Goal: Find specific page/section: Find specific page/section

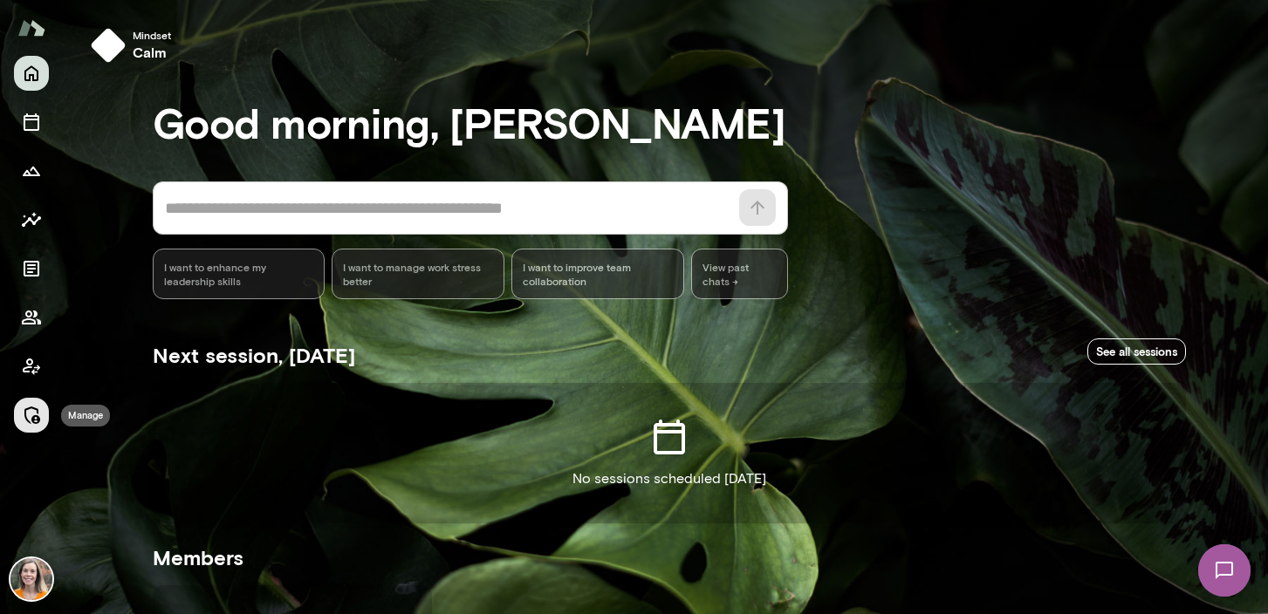
click at [29, 413] on icon "Manage" at bounding box center [31, 415] width 21 height 21
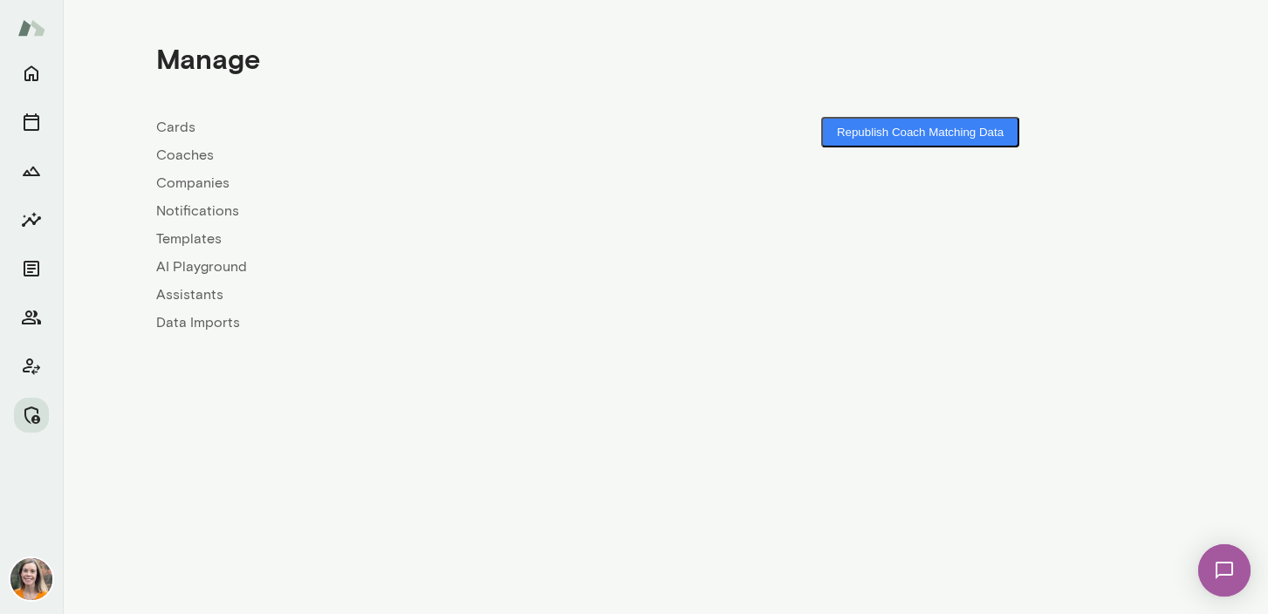
click at [179, 155] on link "Coaches" at bounding box center [411, 155] width 510 height 21
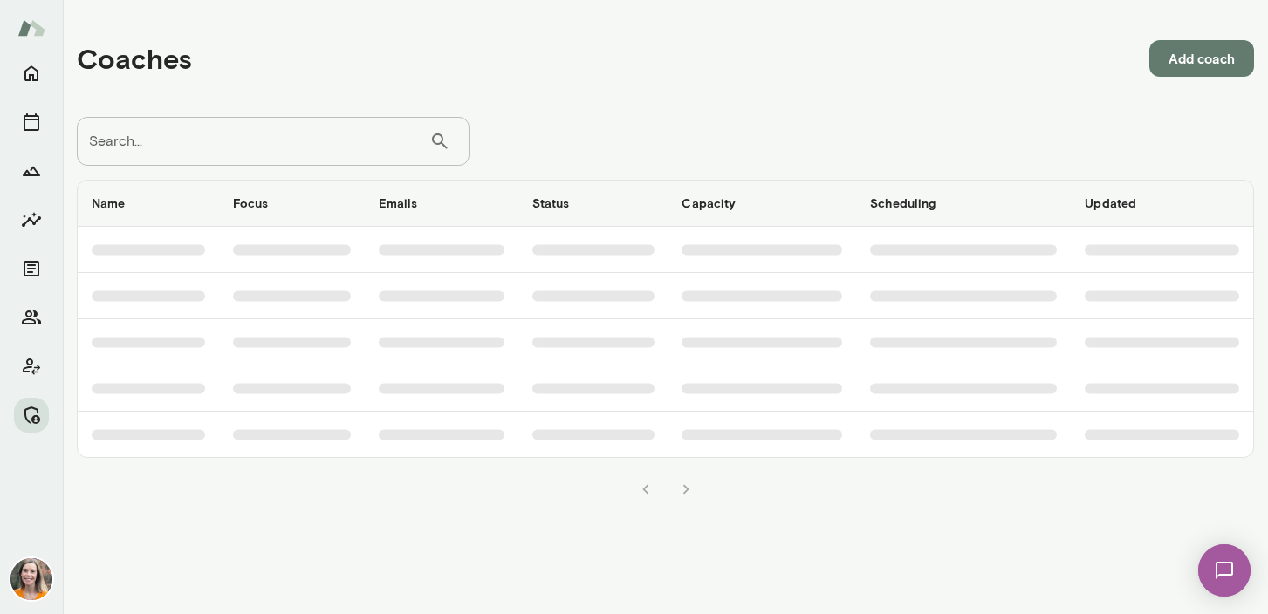
click at [181, 139] on input "Search..." at bounding box center [253, 141] width 353 height 49
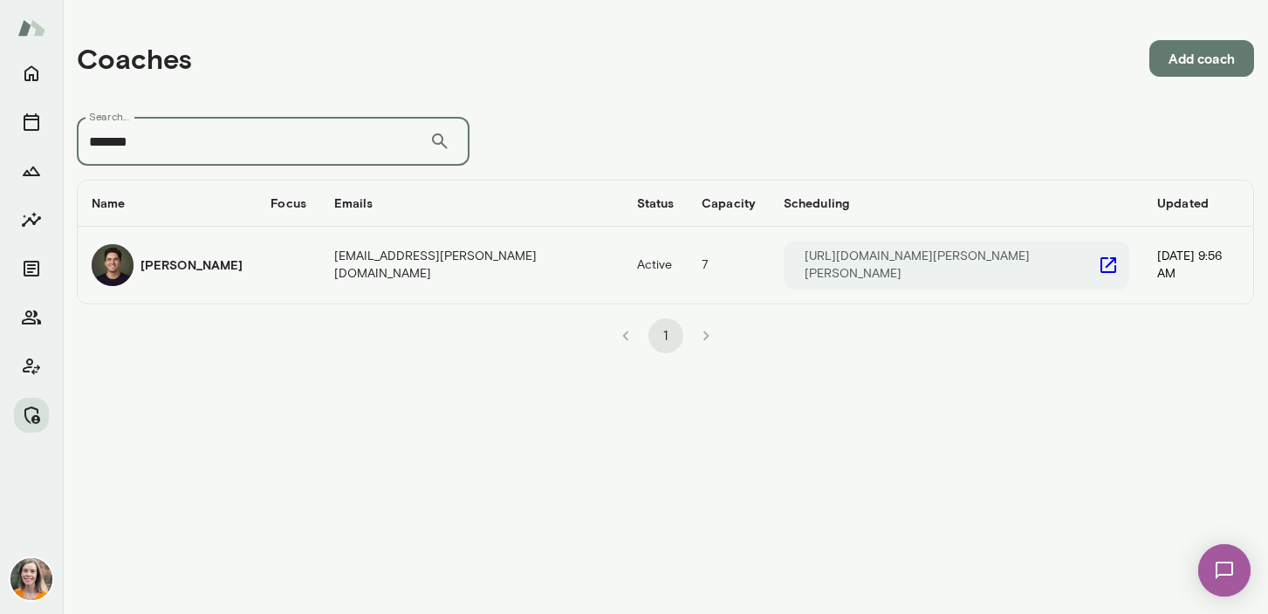
type input "*******"
click at [201, 270] on h6 "[PERSON_NAME]" at bounding box center [192, 265] width 102 height 17
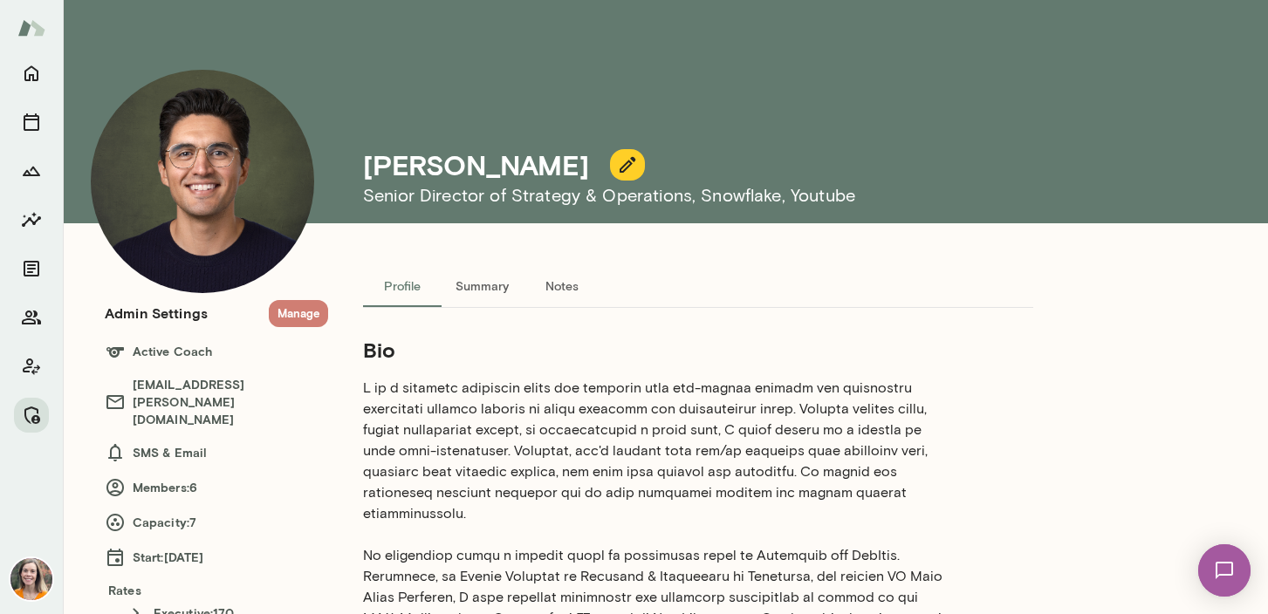
click at [298, 312] on button "Manage" at bounding box center [298, 313] width 59 height 27
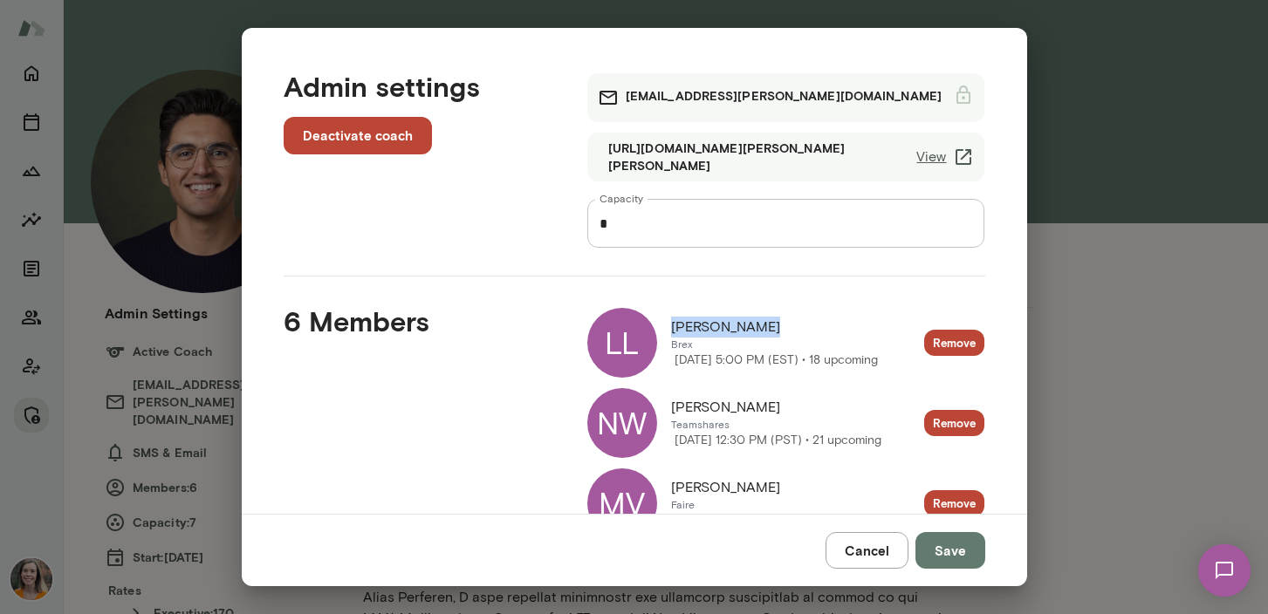
drag, startPoint x: 778, startPoint y: 321, endPoint x: 671, endPoint y: 322, distance: 106.5
click at [671, 322] on div "[PERSON_NAME]" at bounding box center [774, 327] width 207 height 21
copy span "[PERSON_NAME]"
drag, startPoint x: 799, startPoint y: 401, endPoint x: 671, endPoint y: 396, distance: 127.5
click at [671, 397] on div "[PERSON_NAME]" at bounding box center [776, 407] width 210 height 21
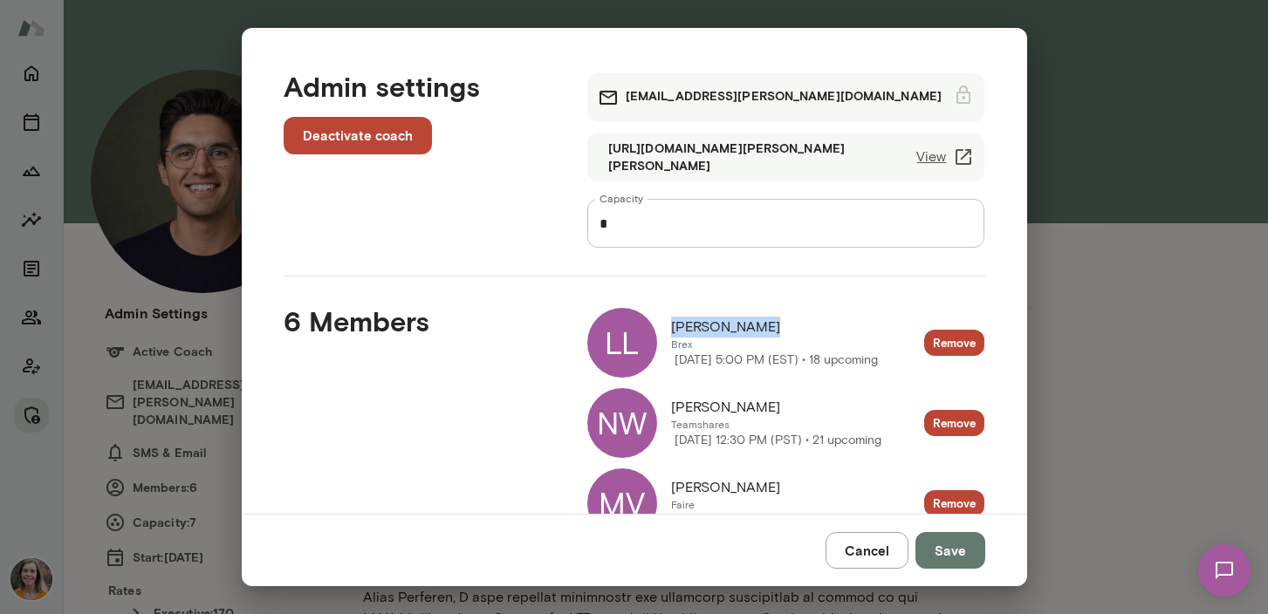
copy span "[PERSON_NAME]"
drag, startPoint x: 782, startPoint y: 482, endPoint x: 658, endPoint y: 480, distance: 124.0
click at [658, 480] on div "MV [PERSON_NAME] Faire [DATE] 3:15 PM (PST) • 6 upcoming" at bounding box center [727, 504] width 281 height 70
copy div "[DATE] 12:30 PM (PST) • 21 upcoming Remove MV [PERSON_NAME]"
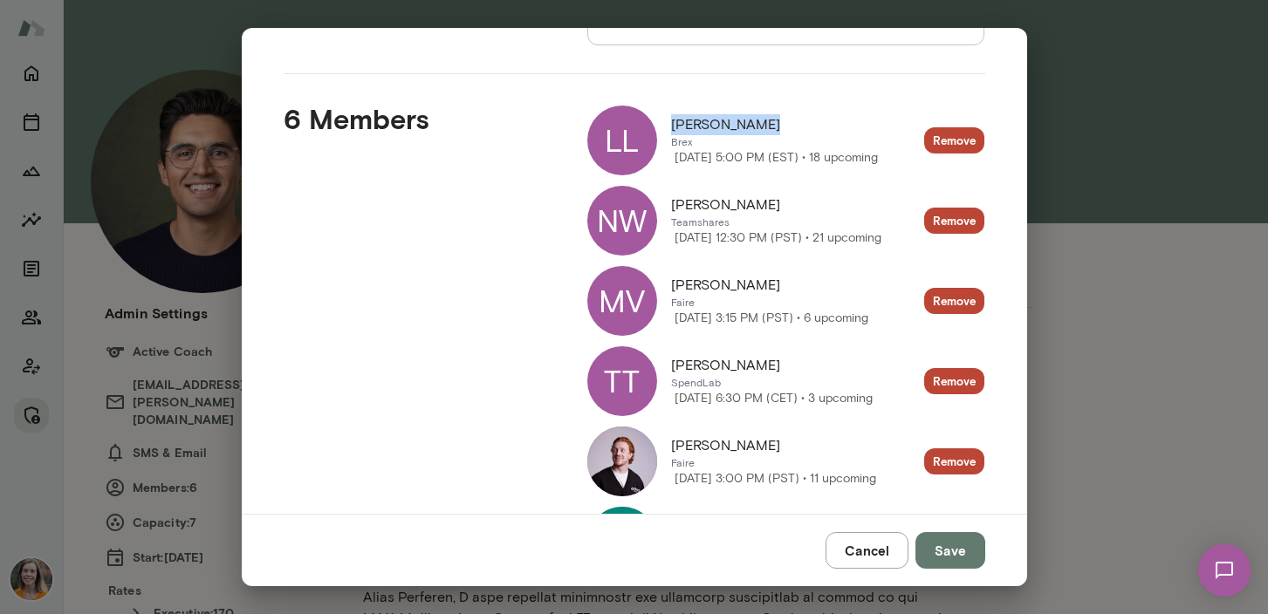
scroll to position [213, 0]
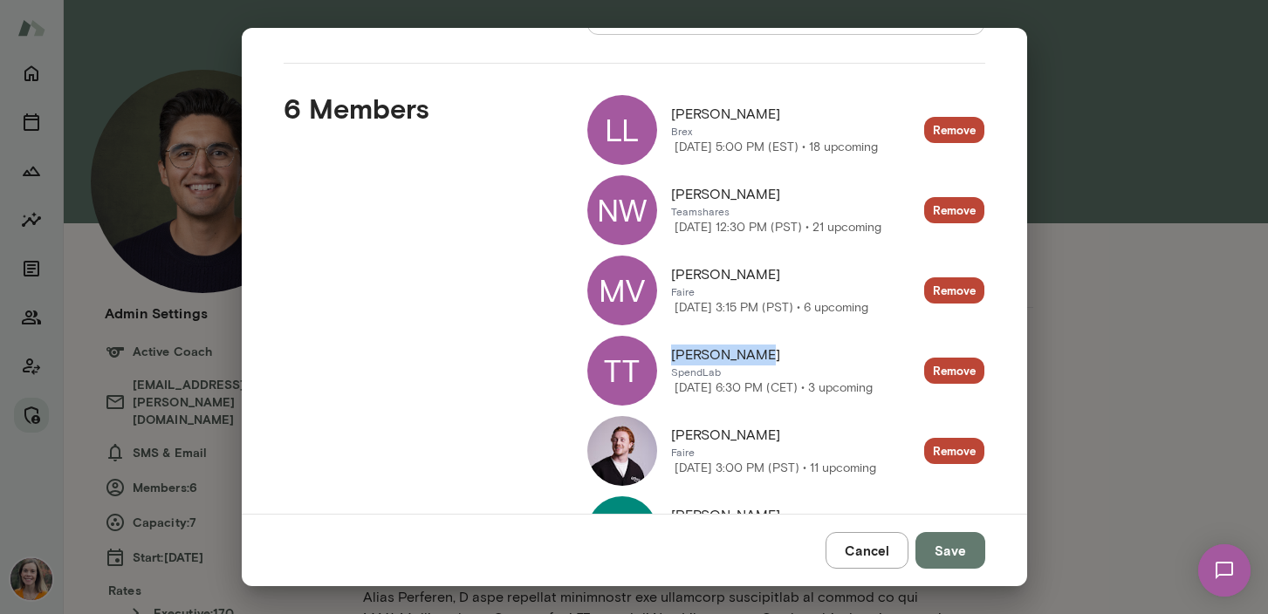
drag, startPoint x: 758, startPoint y: 347, endPoint x: 669, endPoint y: 346, distance: 88.2
click at [669, 346] on div "TT [PERSON_NAME] SpendLab [DATE] 6:30 PM (CET) • 3 upcoming" at bounding box center [729, 371] width 285 height 70
copy span "[PERSON_NAME]"
drag, startPoint x: 756, startPoint y: 427, endPoint x: 671, endPoint y: 425, distance: 84.7
click at [671, 425] on div "[PERSON_NAME]" at bounding box center [773, 435] width 205 height 21
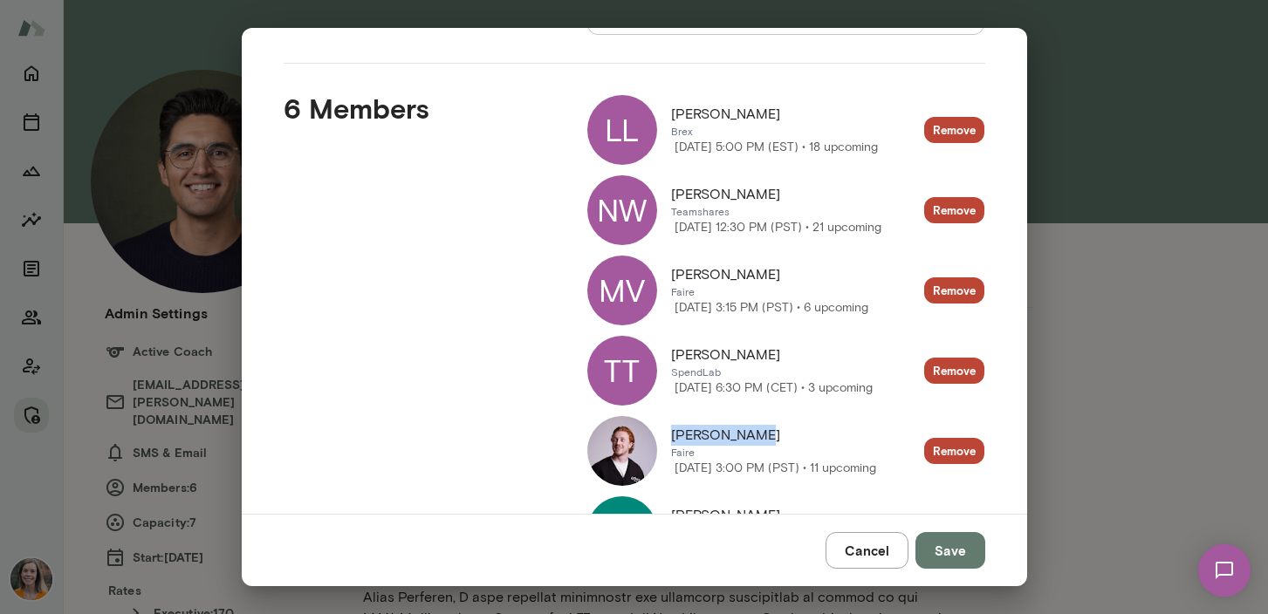
copy span "[PERSON_NAME]"
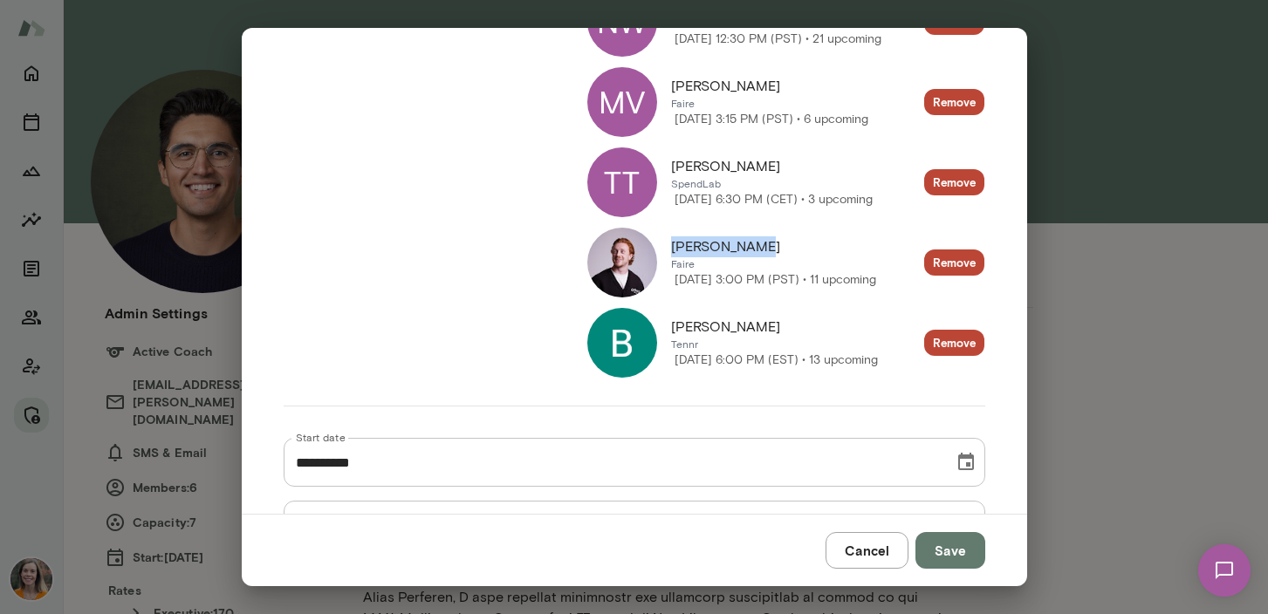
scroll to position [402, 0]
drag, startPoint x: 737, startPoint y: 319, endPoint x: 672, endPoint y: 319, distance: 64.6
click at [672, 319] on div "[PERSON_NAME]" at bounding box center [774, 326] width 207 height 21
copy span "[PERSON_NAME]"
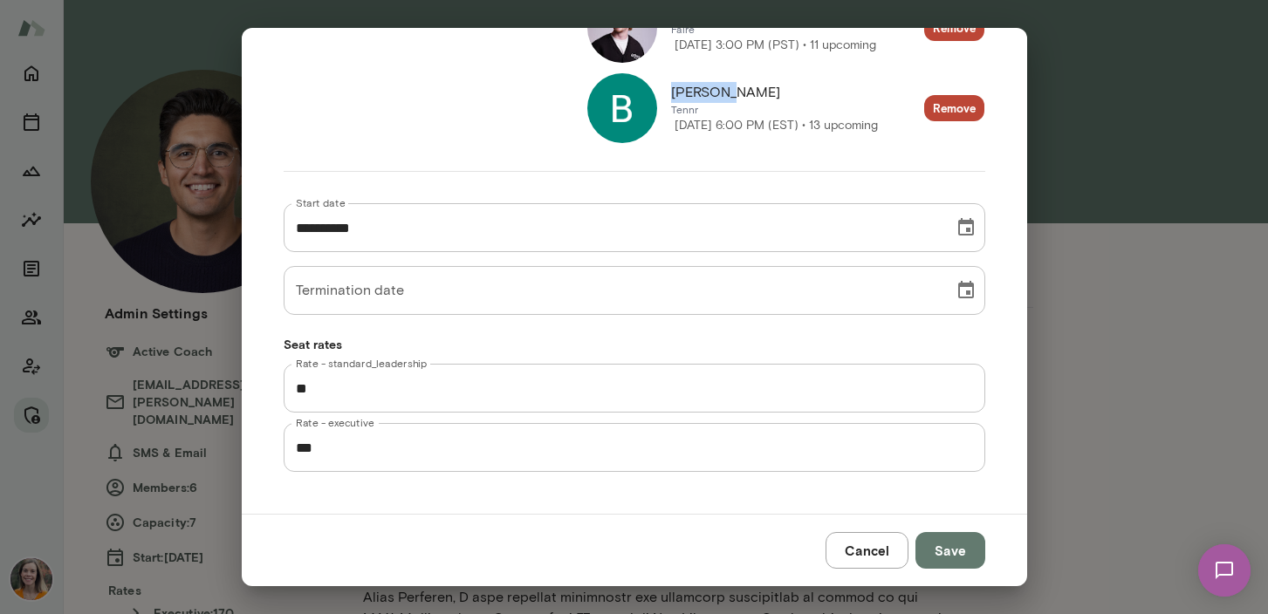
scroll to position [0, 0]
